Goal: Information Seeking & Learning: Learn about a topic

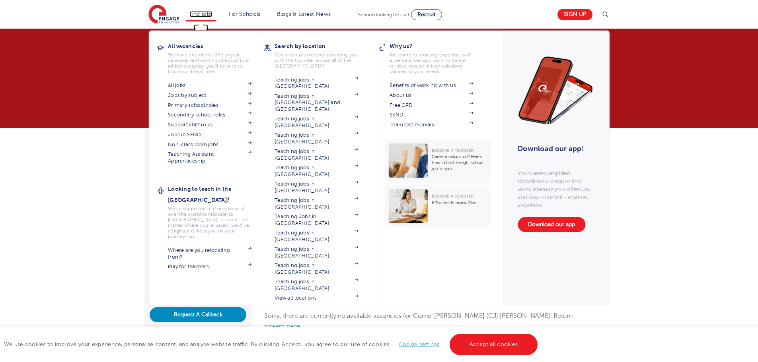
click at [208, 14] on link "Find jobs" at bounding box center [200, 14] width 23 height 6
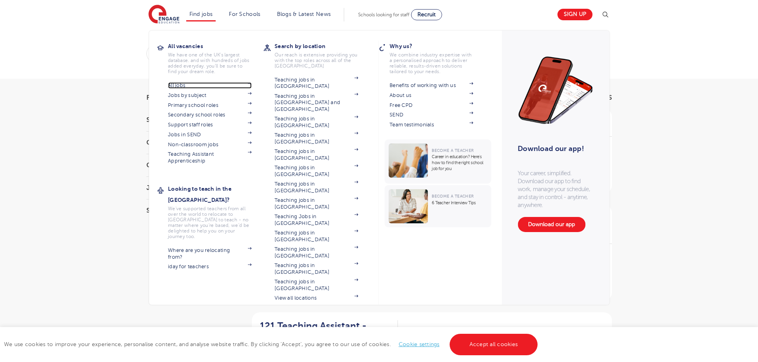
click at [178, 86] on link "All jobs" at bounding box center [210, 85] width 84 height 6
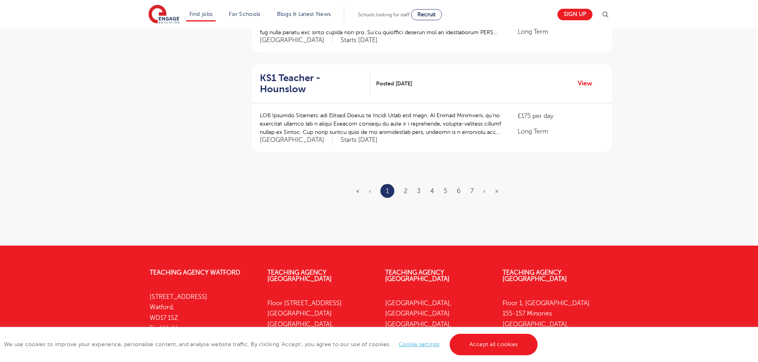
scroll to position [955, 0]
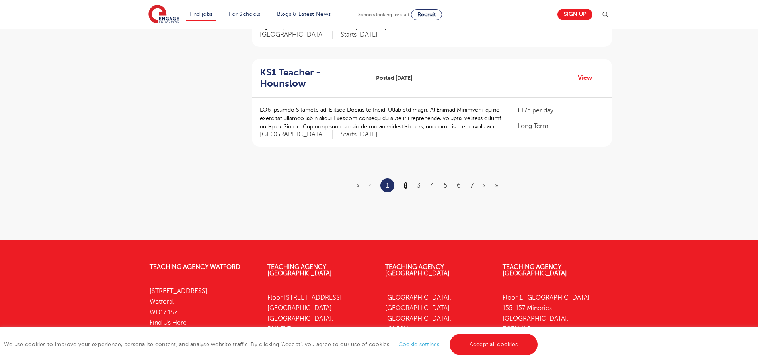
click at [405, 183] on link "2" at bounding box center [406, 185] width 4 height 7
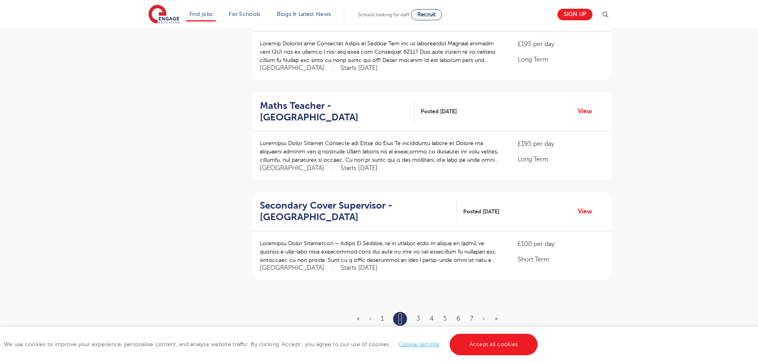
scroll to position [835, 0]
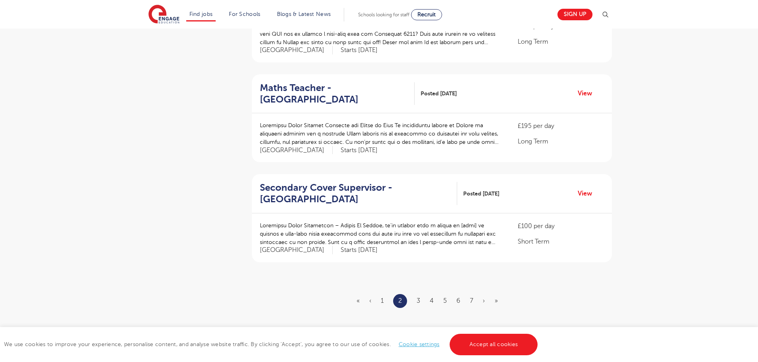
click at [418, 296] on li "3" at bounding box center [418, 301] width 4 height 10
click at [418, 298] on link "3" at bounding box center [418, 301] width 4 height 7
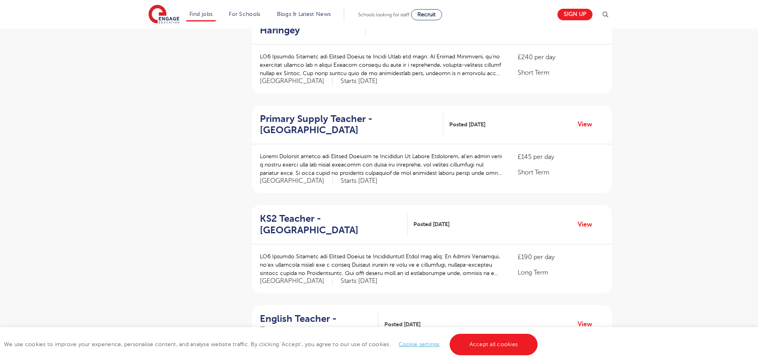
scroll to position [636, 0]
